Goal: Task Accomplishment & Management: Use online tool/utility

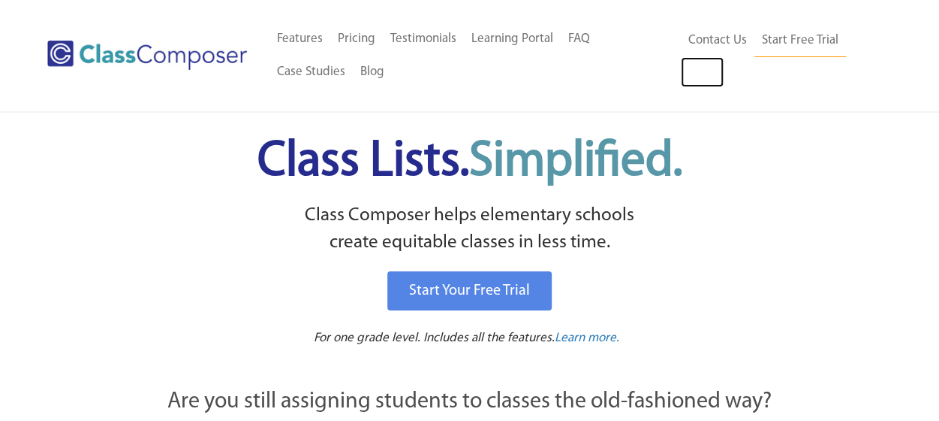
click at [709, 73] on link "Log In" at bounding box center [702, 72] width 43 height 30
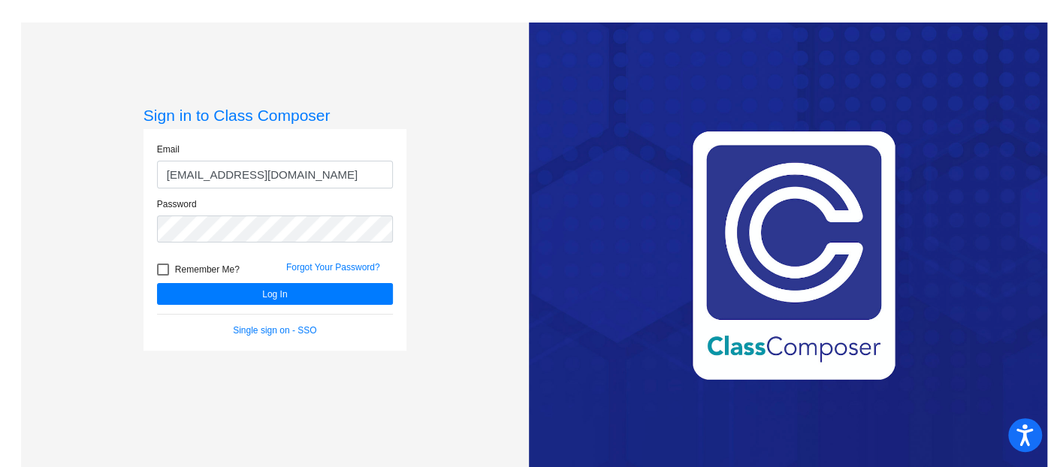
click at [273, 331] on link "Single sign on - SSO" at bounding box center [274, 330] width 83 height 11
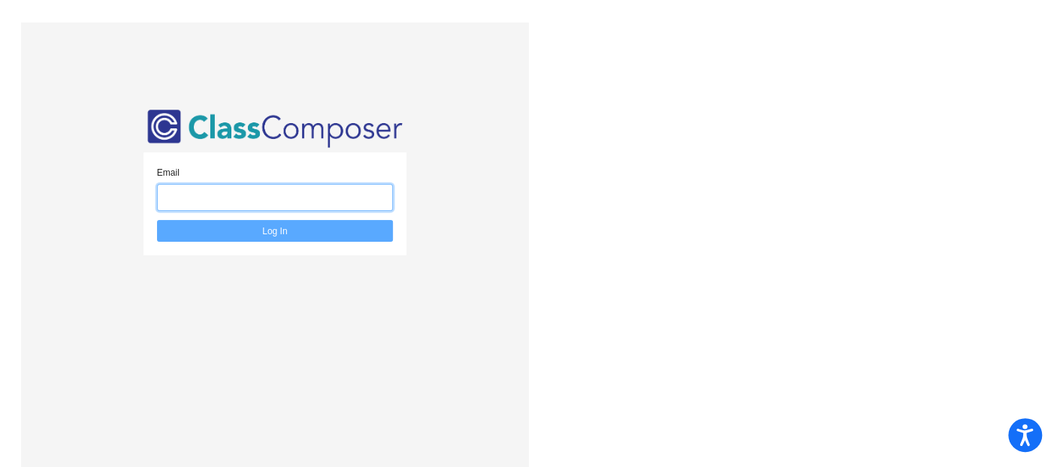
click at [331, 206] on input "email" at bounding box center [275, 198] width 236 height 28
type input "landerson@aspenk12.net"
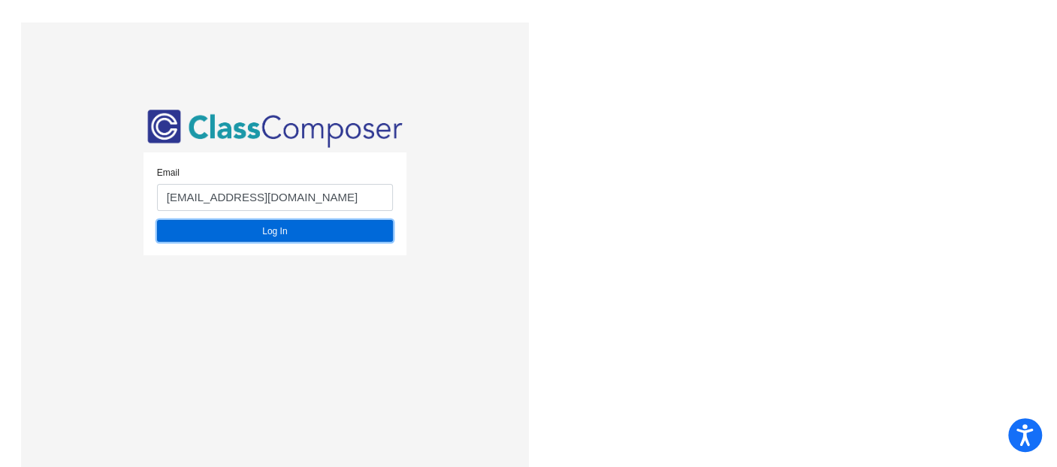
click at [315, 227] on button "Log In" at bounding box center [275, 231] width 236 height 22
click at [251, 229] on button "Log In" at bounding box center [275, 231] width 236 height 22
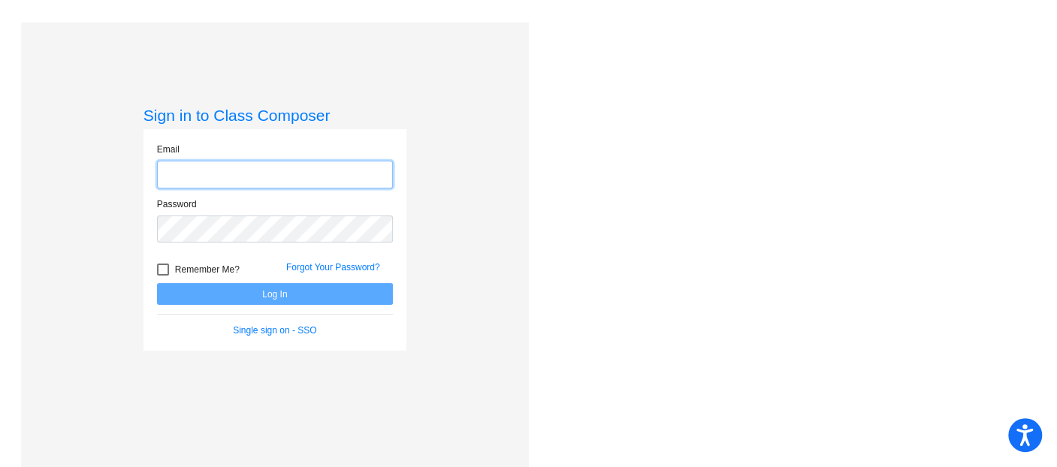
type input "landerson@aspenk12.net"
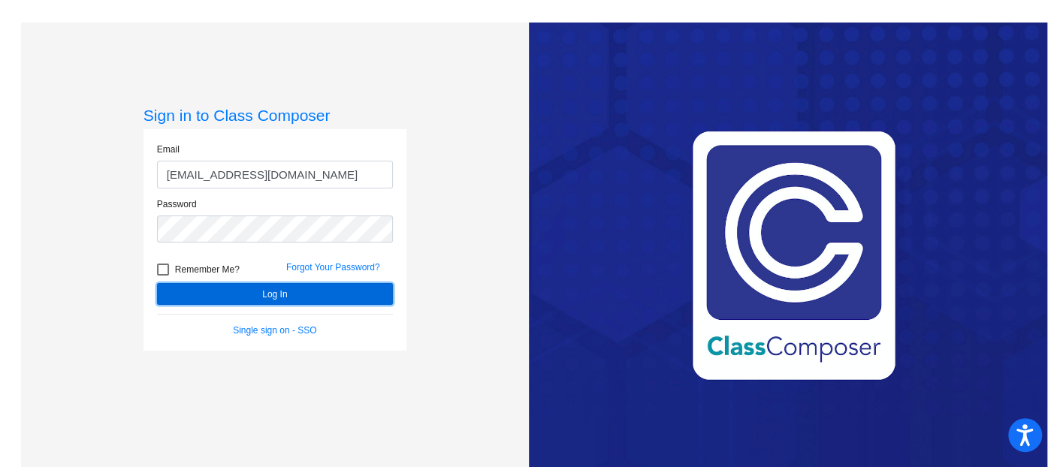
click at [249, 299] on button "Log In" at bounding box center [275, 294] width 236 height 22
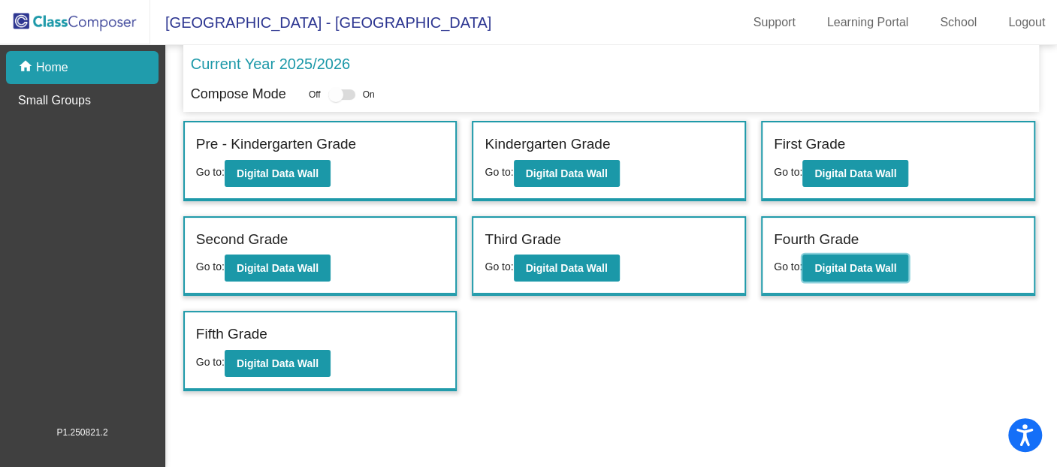
click at [829, 255] on button "Digital Data Wall" at bounding box center [855, 268] width 106 height 27
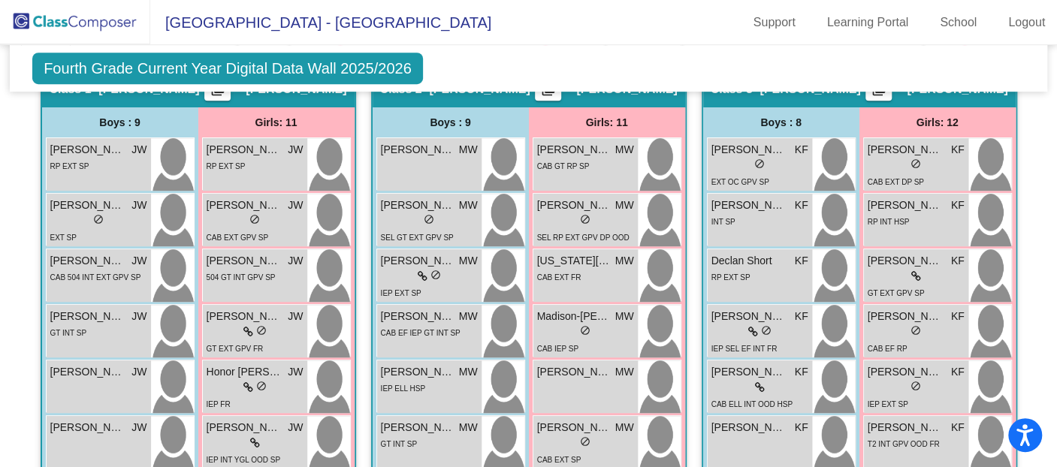
scroll to position [413, 0]
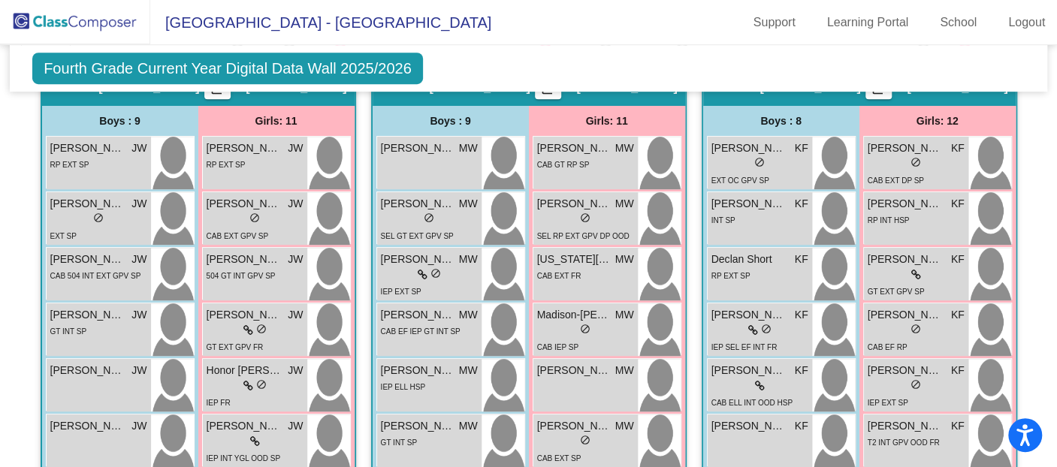
click at [89, 142] on span "Cooper Von Ohlen" at bounding box center [87, 148] width 75 height 16
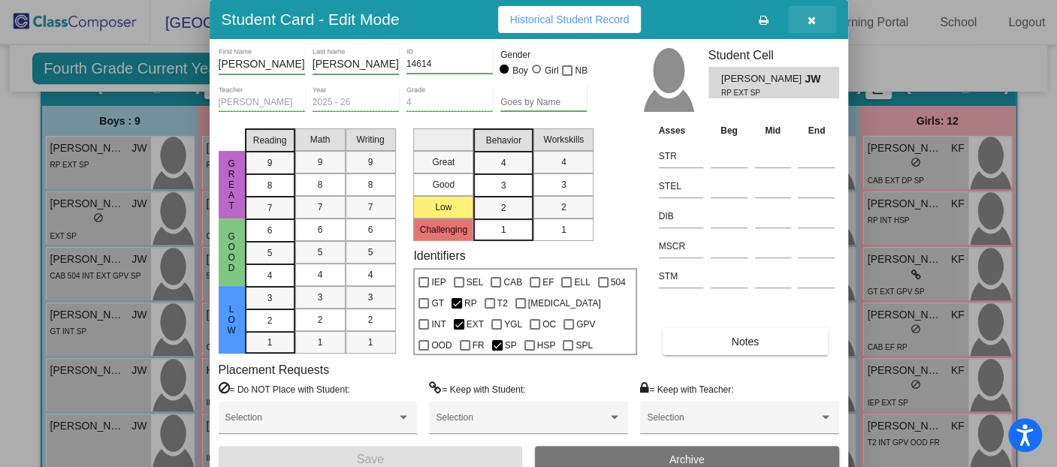
click at [812, 16] on icon "button" at bounding box center [811, 20] width 8 height 11
